Goal: Navigation & Orientation: Understand site structure

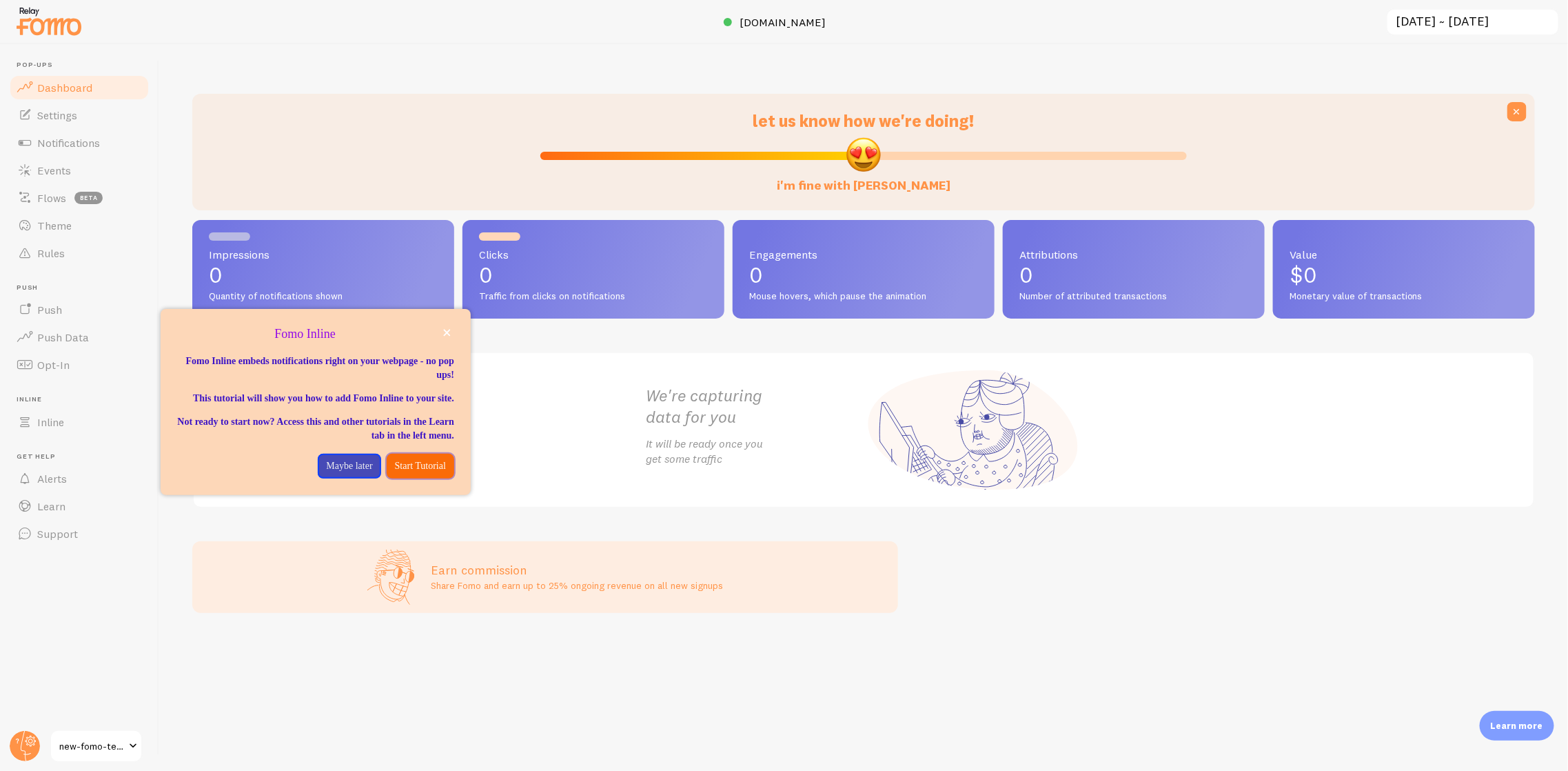
click at [396, 473] on p "Start Tutorial" at bounding box center [420, 466] width 51 height 14
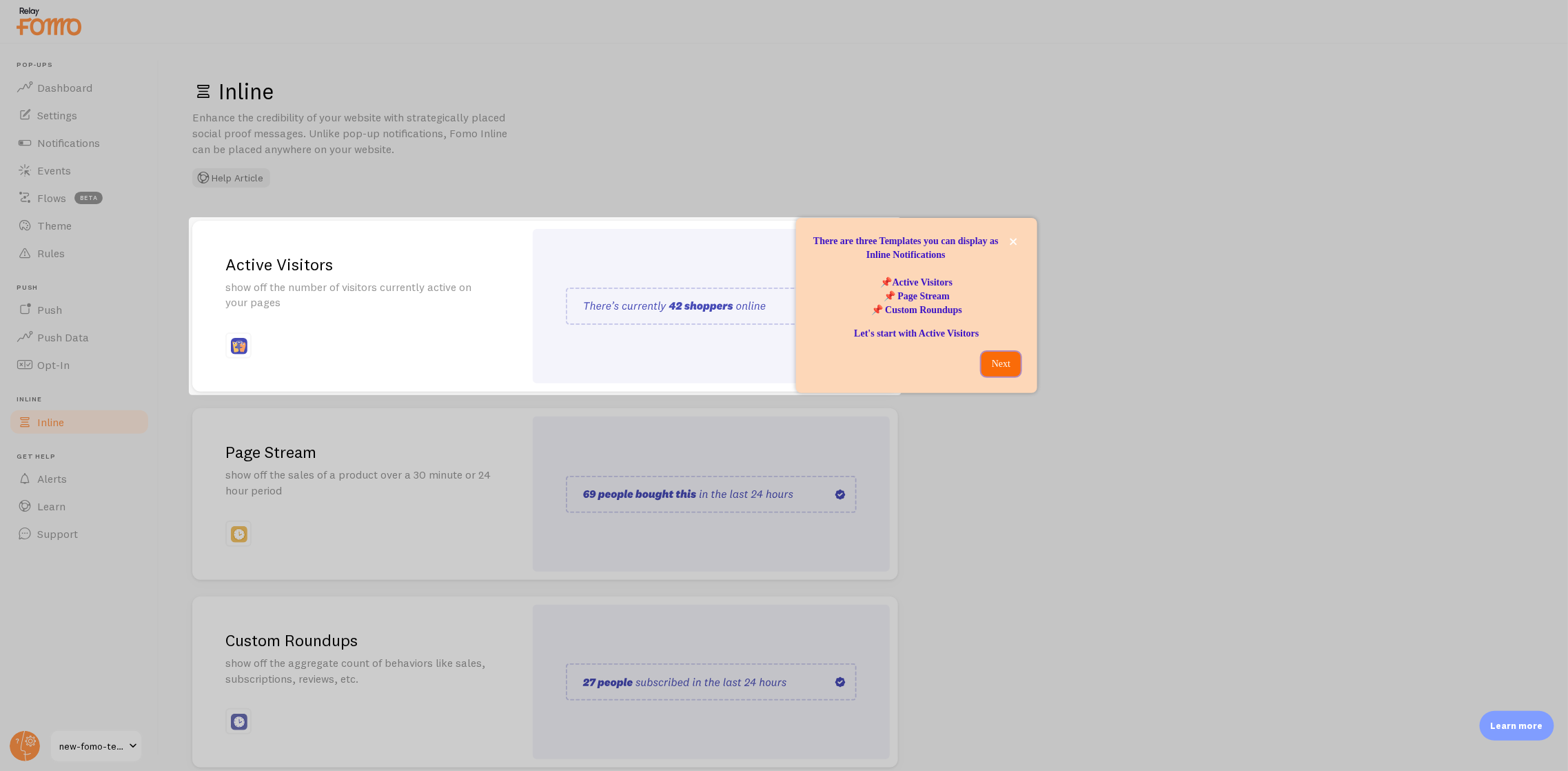
click at [991, 364] on p "Next" at bounding box center [1001, 364] width 23 height 14
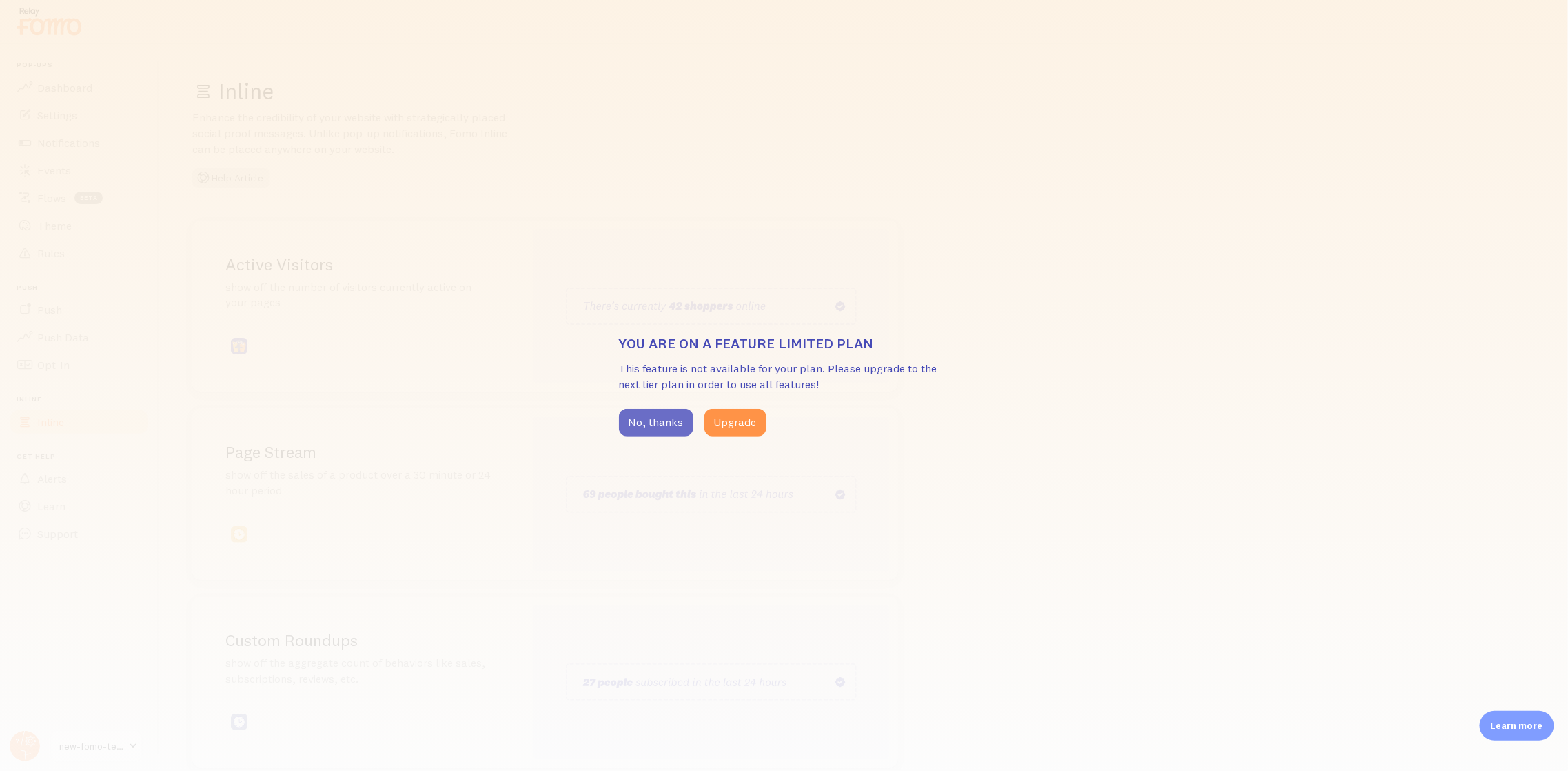
click at [653, 423] on button "No, thanks" at bounding box center [656, 422] width 74 height 27
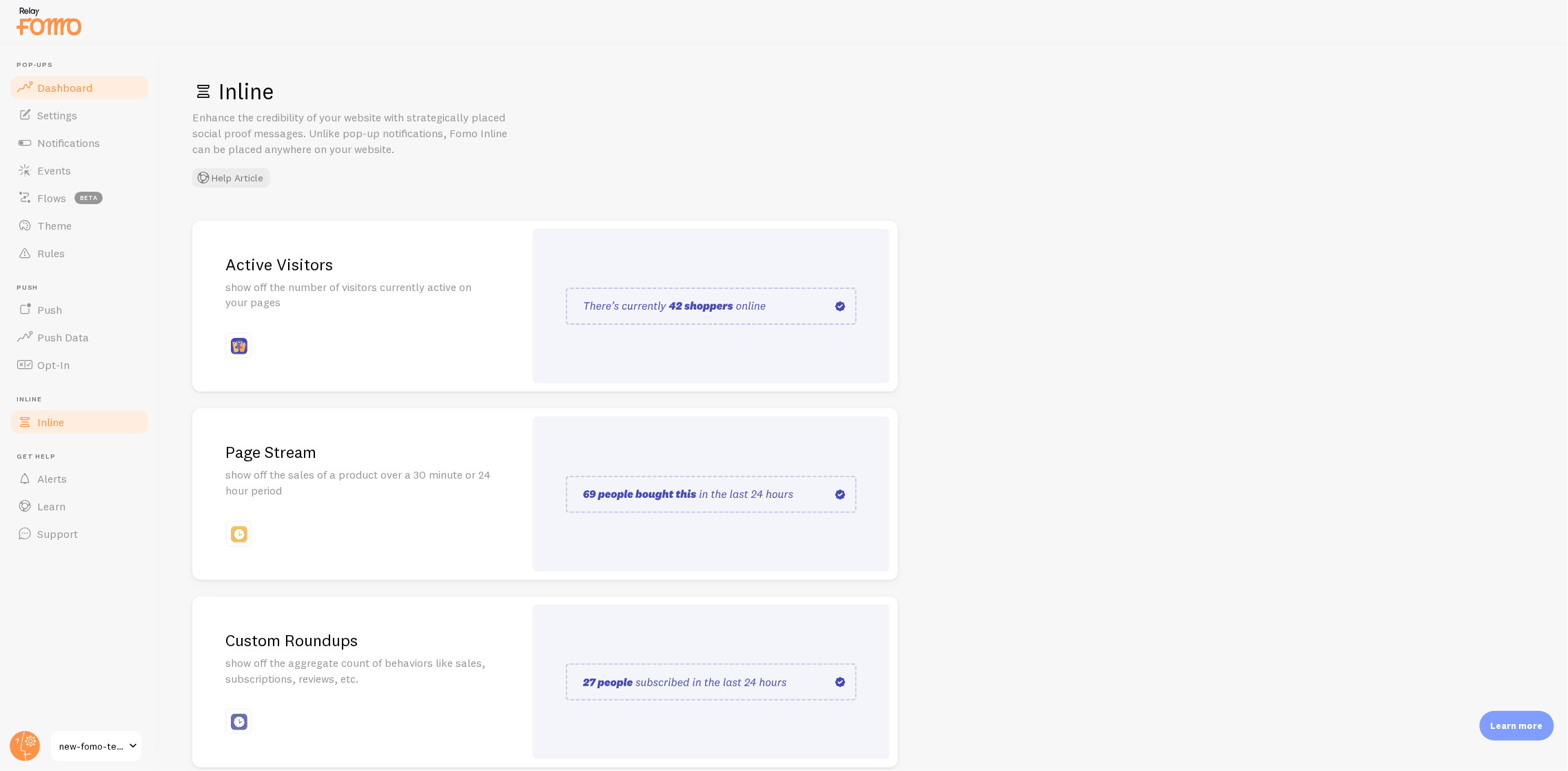
click at [58, 74] on link "Dashboard" at bounding box center [79, 87] width 142 height 27
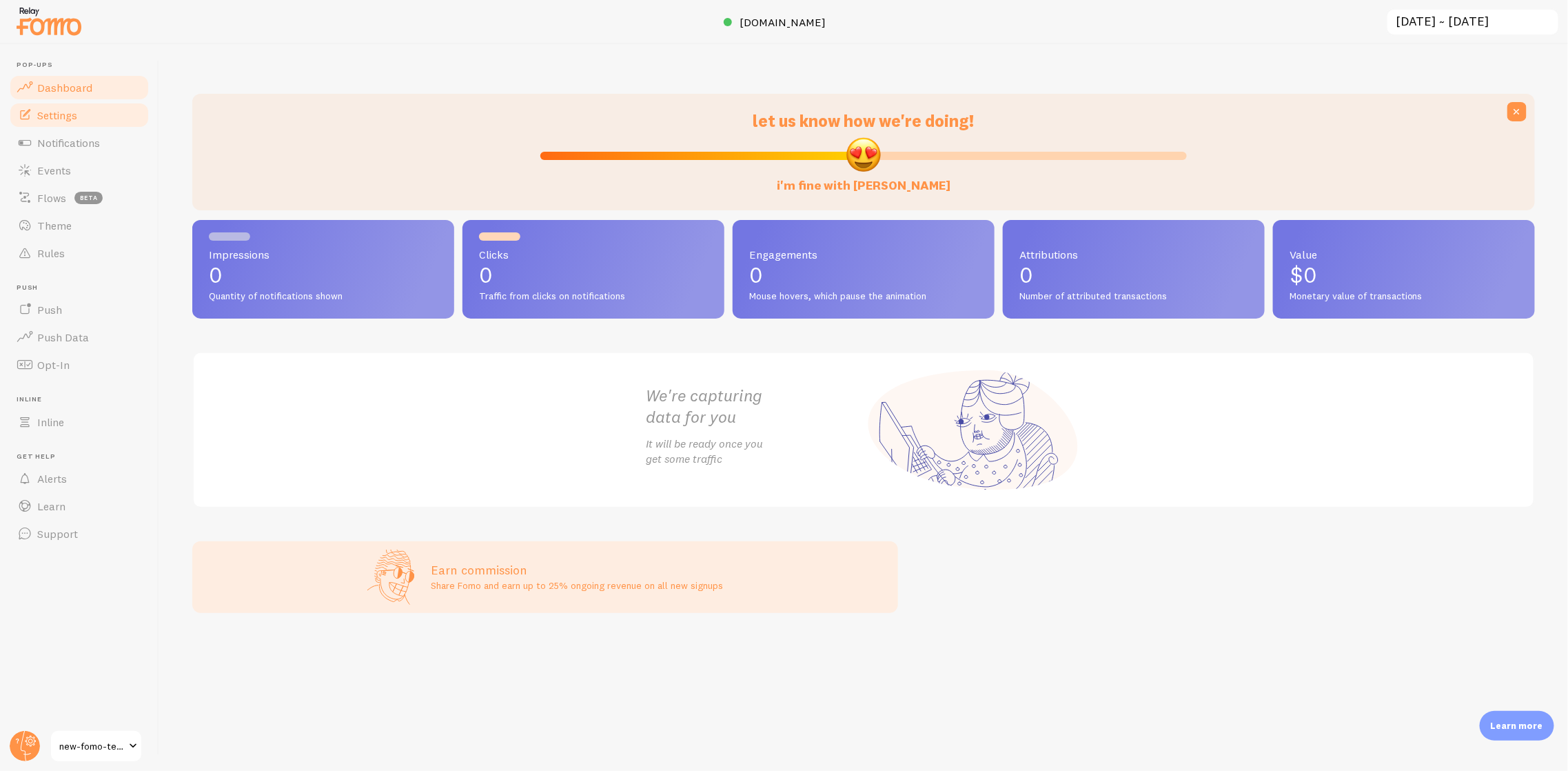
click at [63, 113] on span "Settings" at bounding box center [57, 115] width 40 height 14
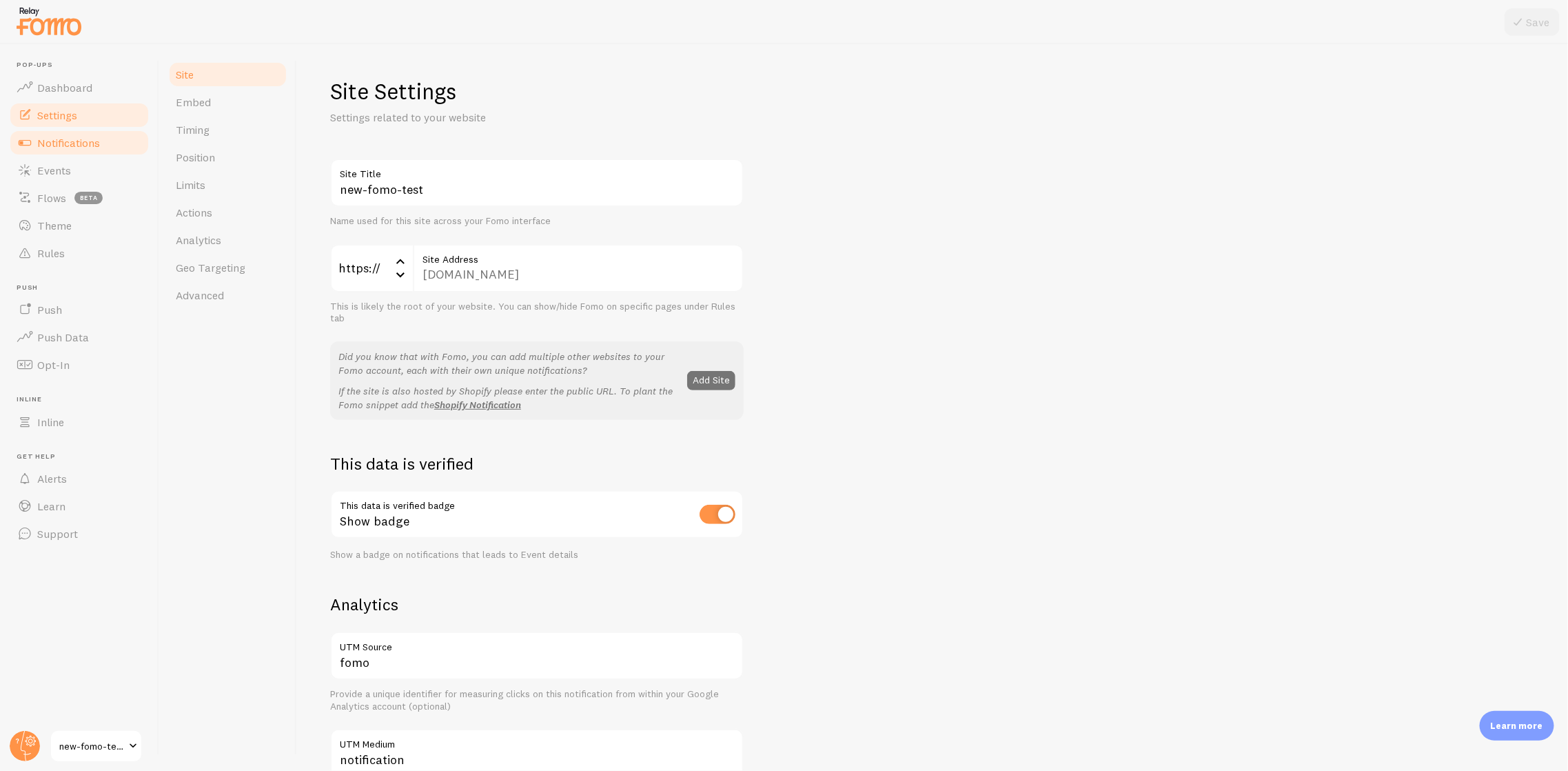
click at [66, 141] on span "Notifications" at bounding box center [69, 143] width 63 height 14
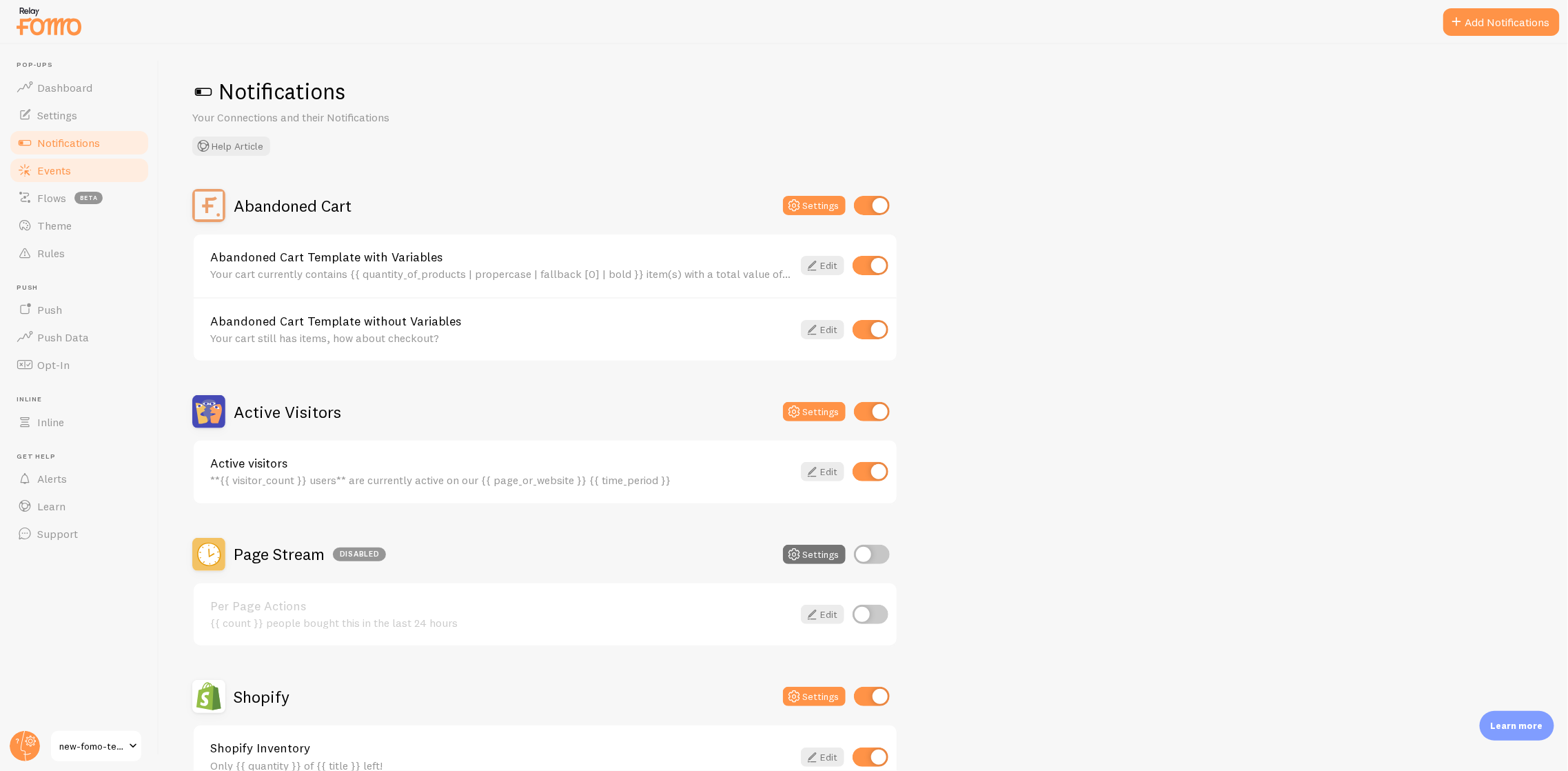
click at [70, 169] on span "Events" at bounding box center [54, 171] width 34 height 14
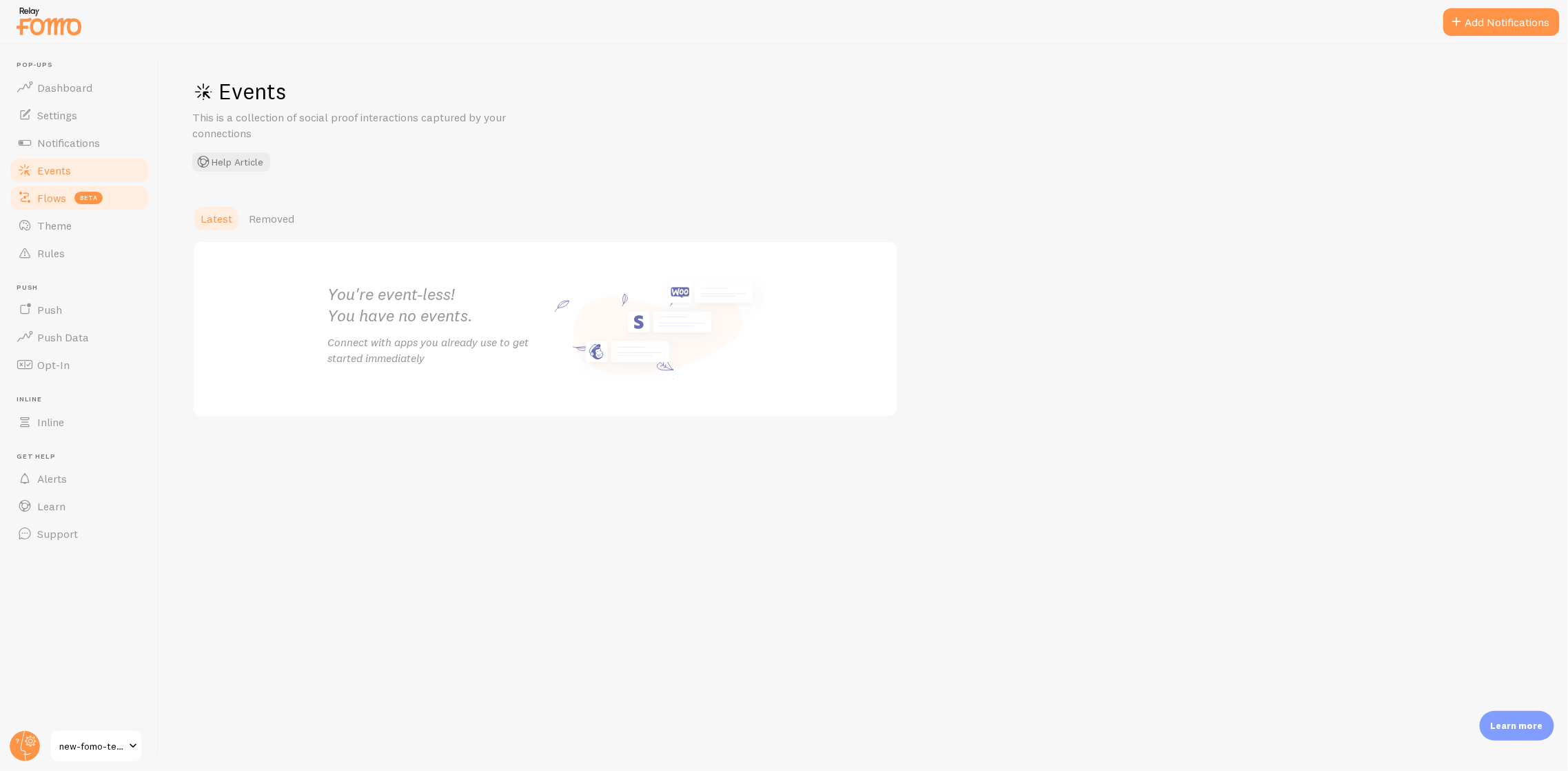
click at [42, 198] on span "Flows" at bounding box center [52, 198] width 29 height 14
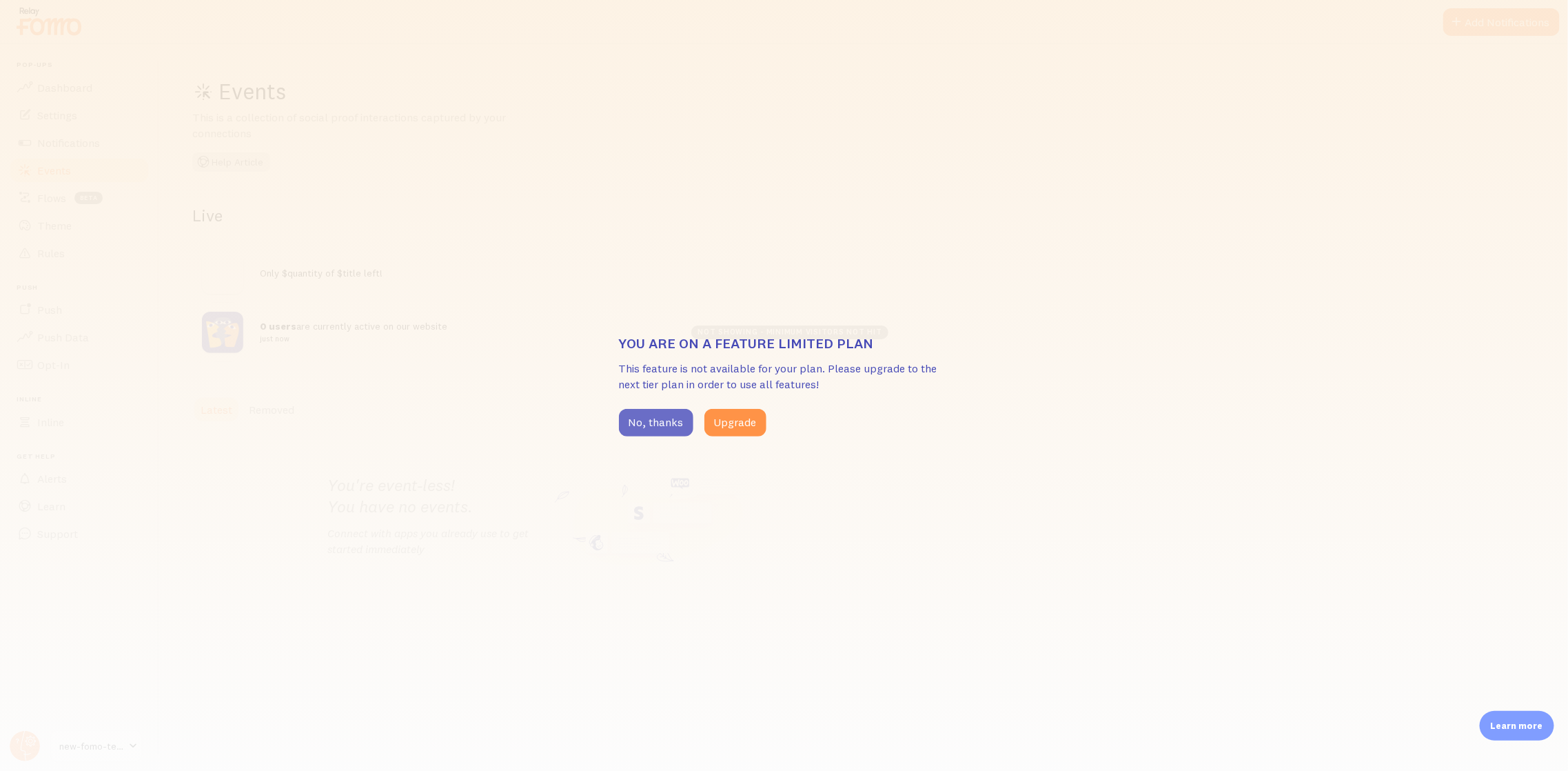
drag, startPoint x: 649, startPoint y: 421, endPoint x: 642, endPoint y: 417, distance: 8.1
click at [648, 421] on button "No, thanks" at bounding box center [656, 422] width 74 height 27
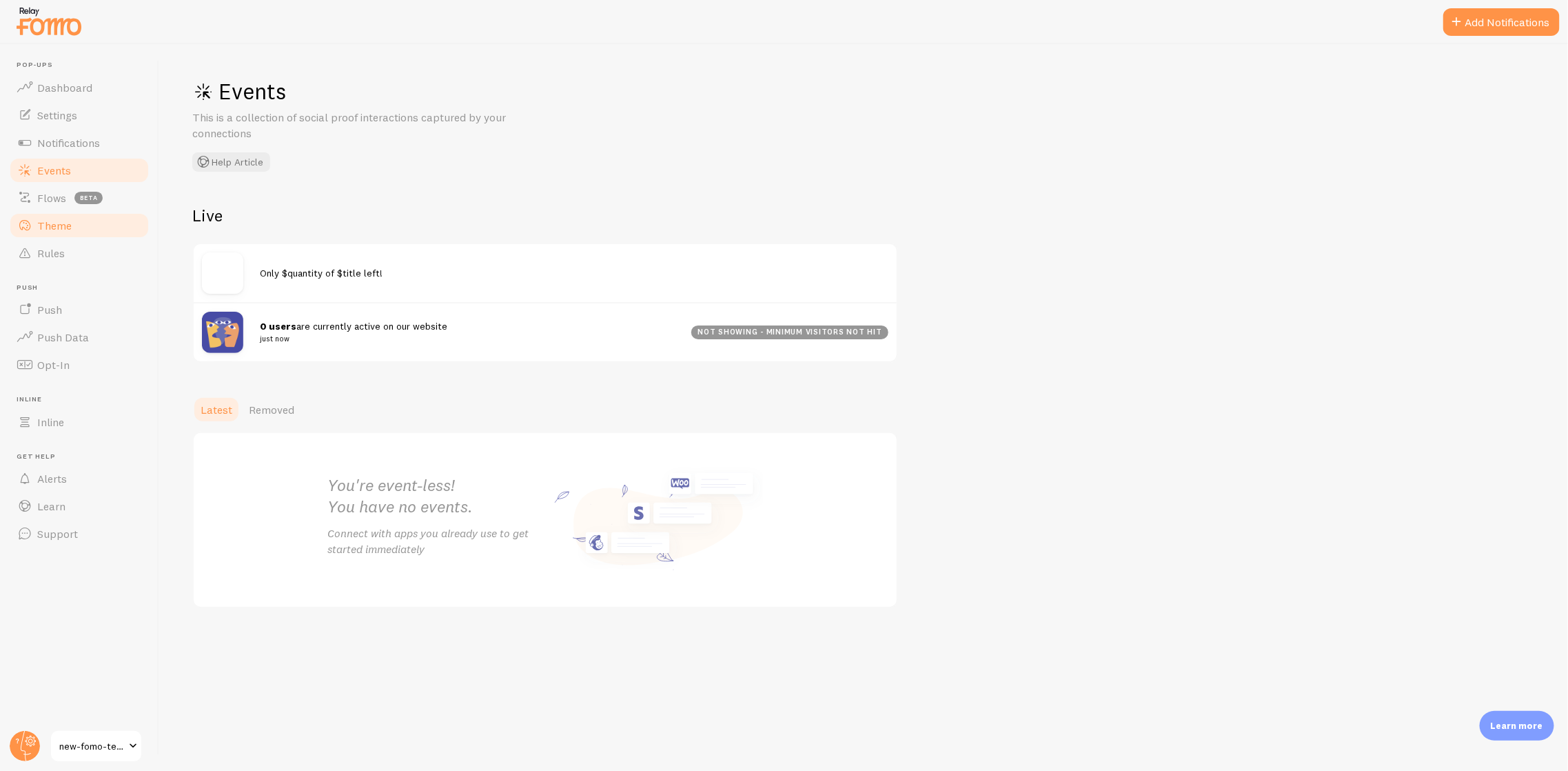
click at [43, 226] on span "Theme" at bounding box center [55, 226] width 34 height 14
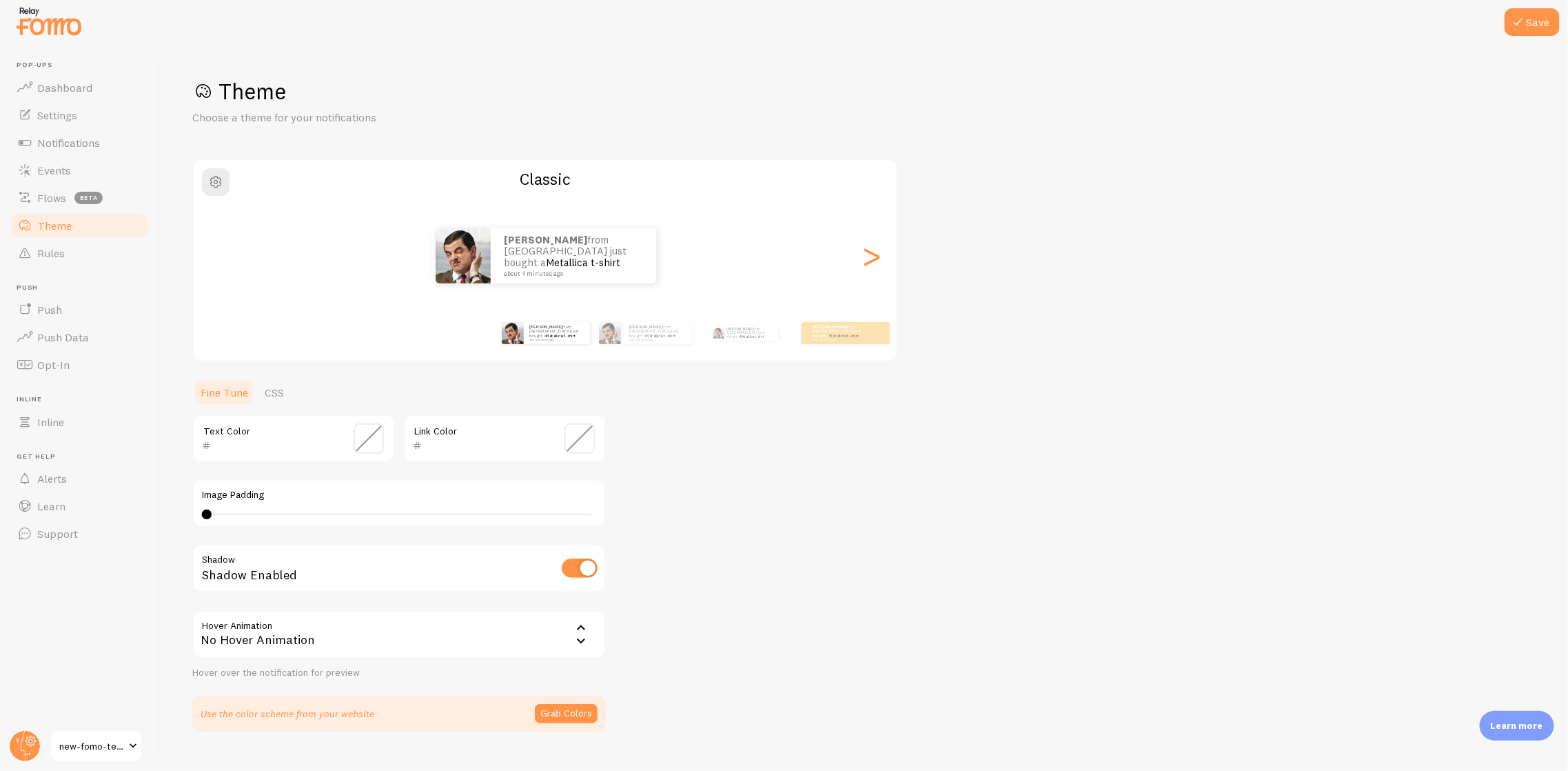
scroll to position [26, 0]
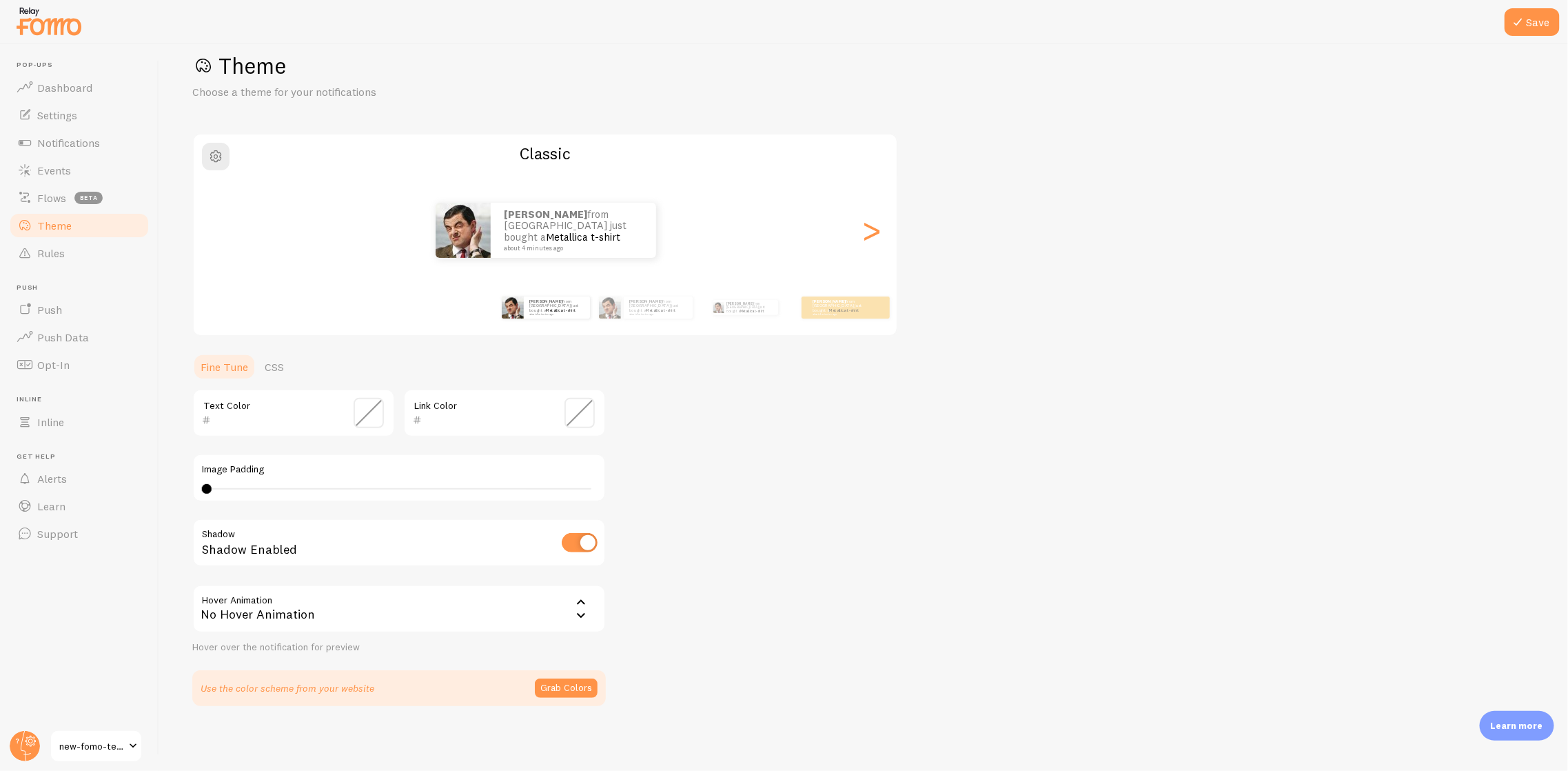
click at [1561, 750] on div "Save Theme Choose a theme for your notifications Classic Judith from Mexico jus…" at bounding box center [863, 407] width 1409 height 727
click at [1526, 727] on p "Learn more" at bounding box center [1516, 726] width 52 height 13
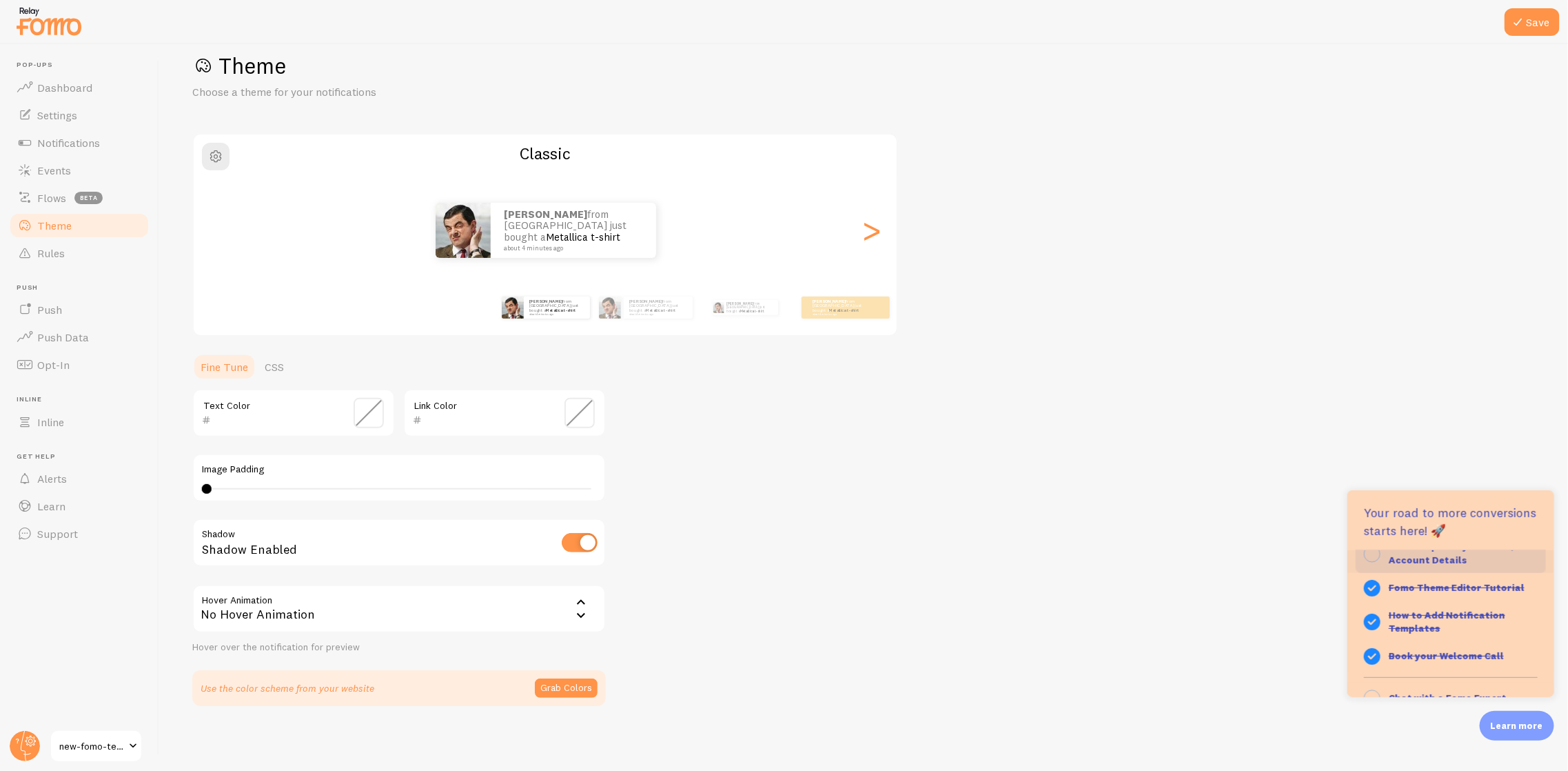
scroll to position [103, 0]
click at [1038, 492] on div "Theme Choose a theme for your notifications Classic Judith from Mexico just bou…" at bounding box center [864, 378] width 1342 height 654
